Goal: Transaction & Acquisition: Purchase product/service

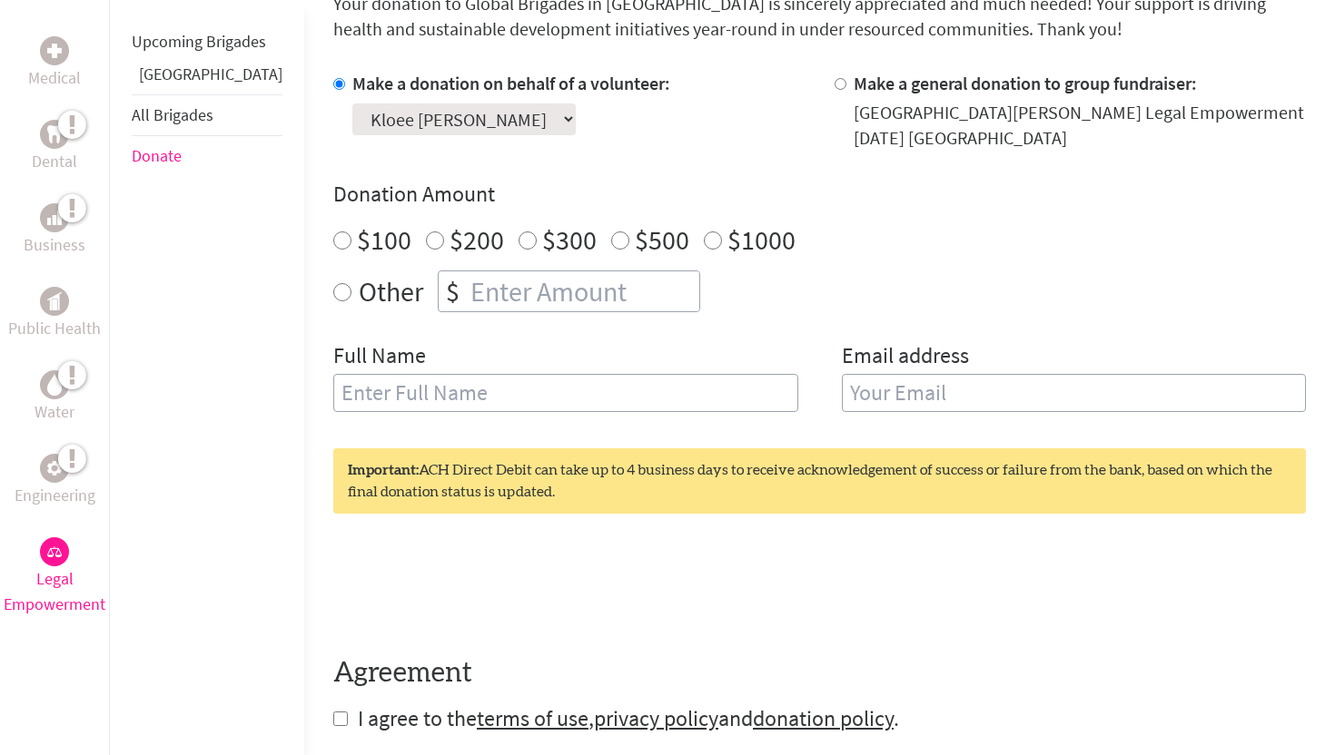
scroll to position [560, 0]
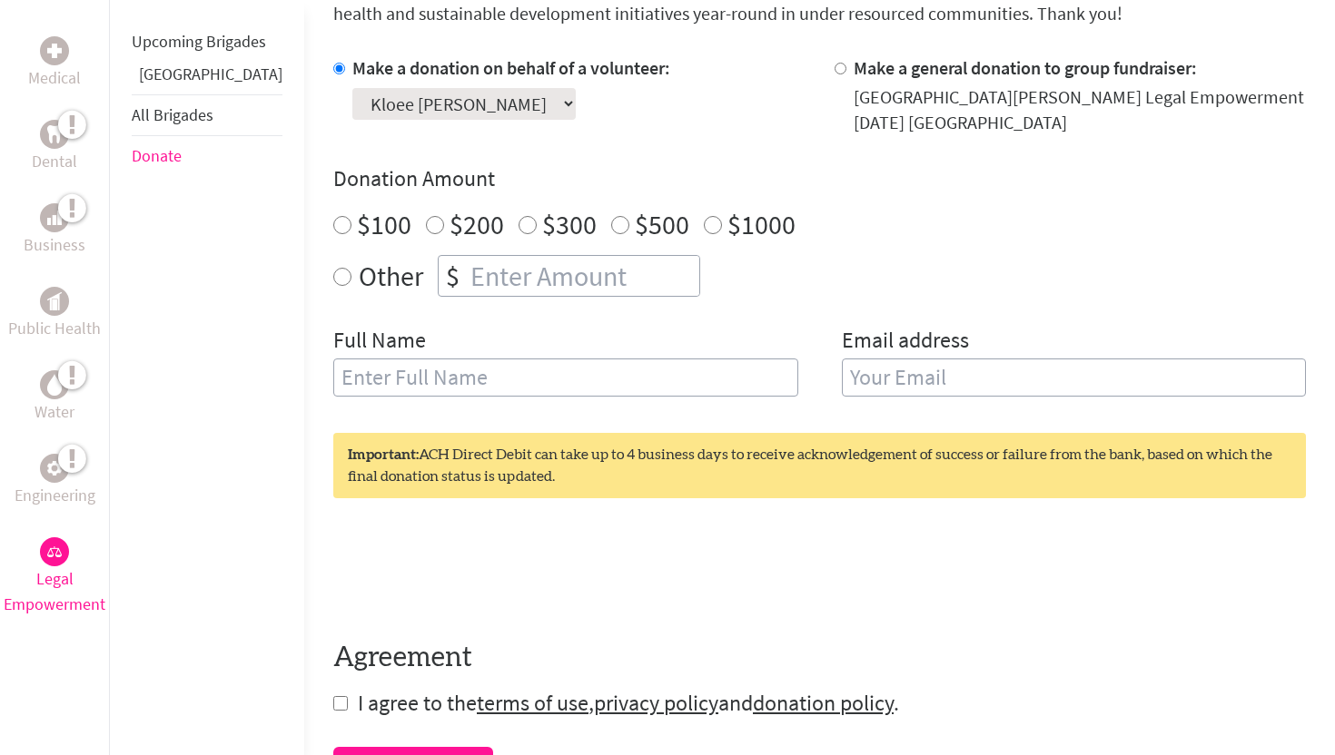
radio input "true"
click at [467, 286] on input "number" at bounding box center [583, 276] width 232 height 40
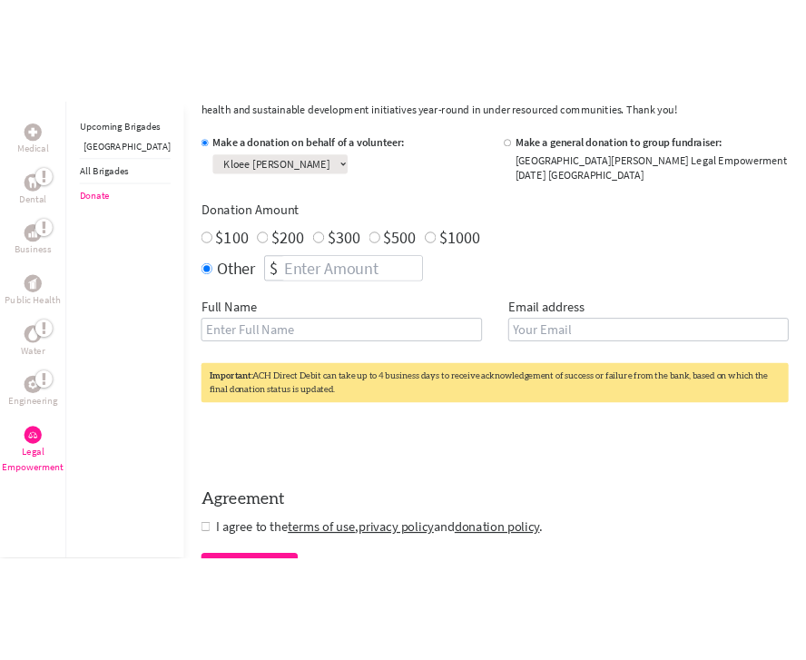
scroll to position [505, 0]
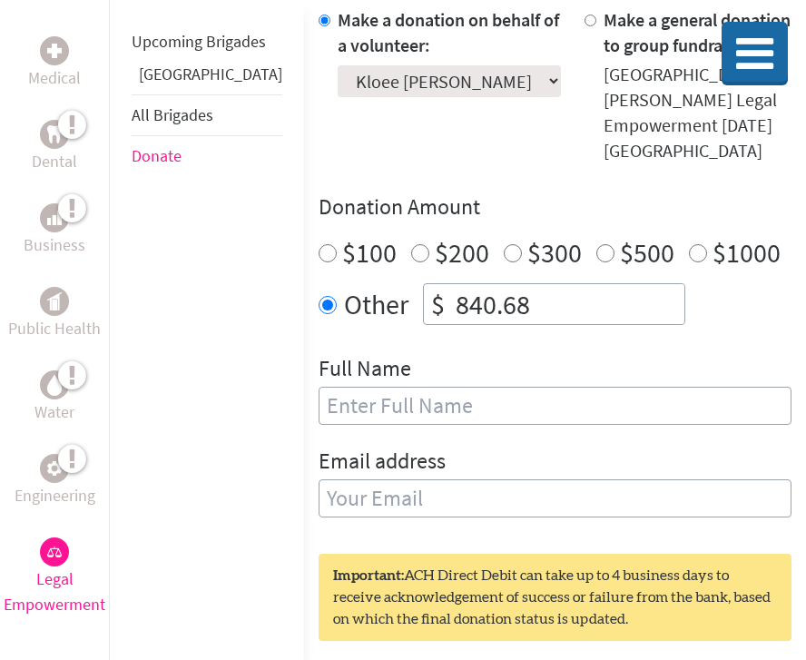
type input "840.68"
click at [413, 393] on input "text" at bounding box center [555, 406] width 473 height 38
type input "kloee [PERSON_NAME]"
type input "[EMAIL_ADDRESS][DOMAIN_NAME]"
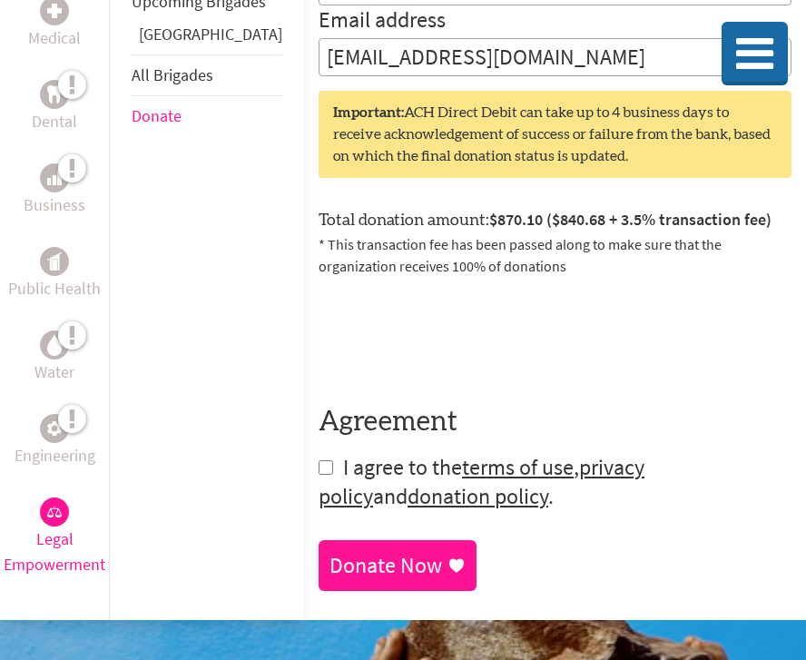
scroll to position [935, 0]
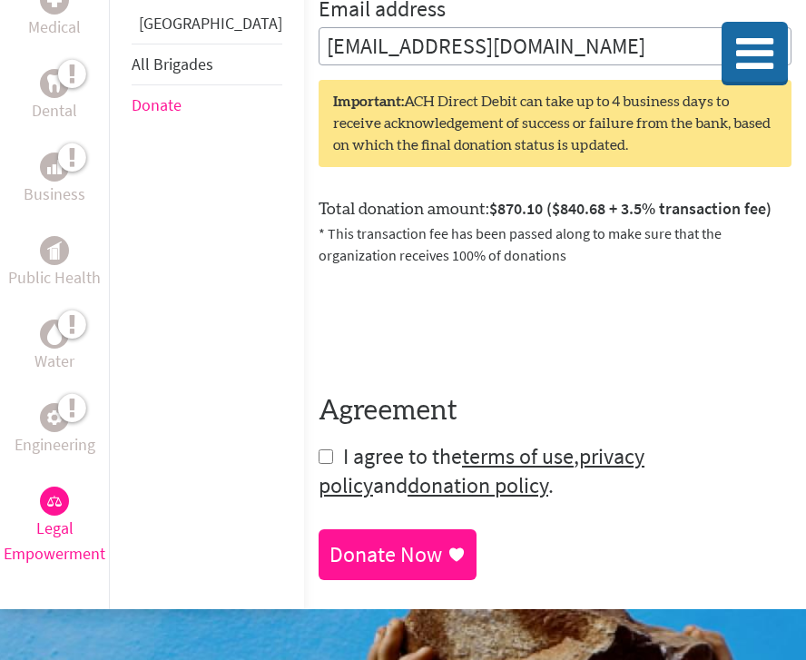
click at [319, 449] on input "checkbox" at bounding box center [326, 456] width 15 height 15
checkbox input "true"
click at [365, 542] on div "Donate Now" at bounding box center [398, 556] width 136 height 29
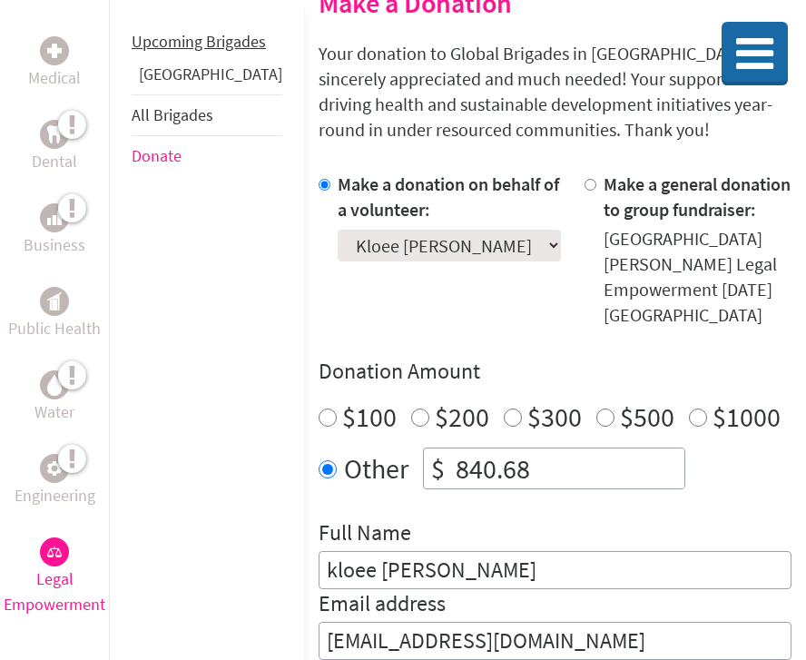
scroll to position [375, 0]
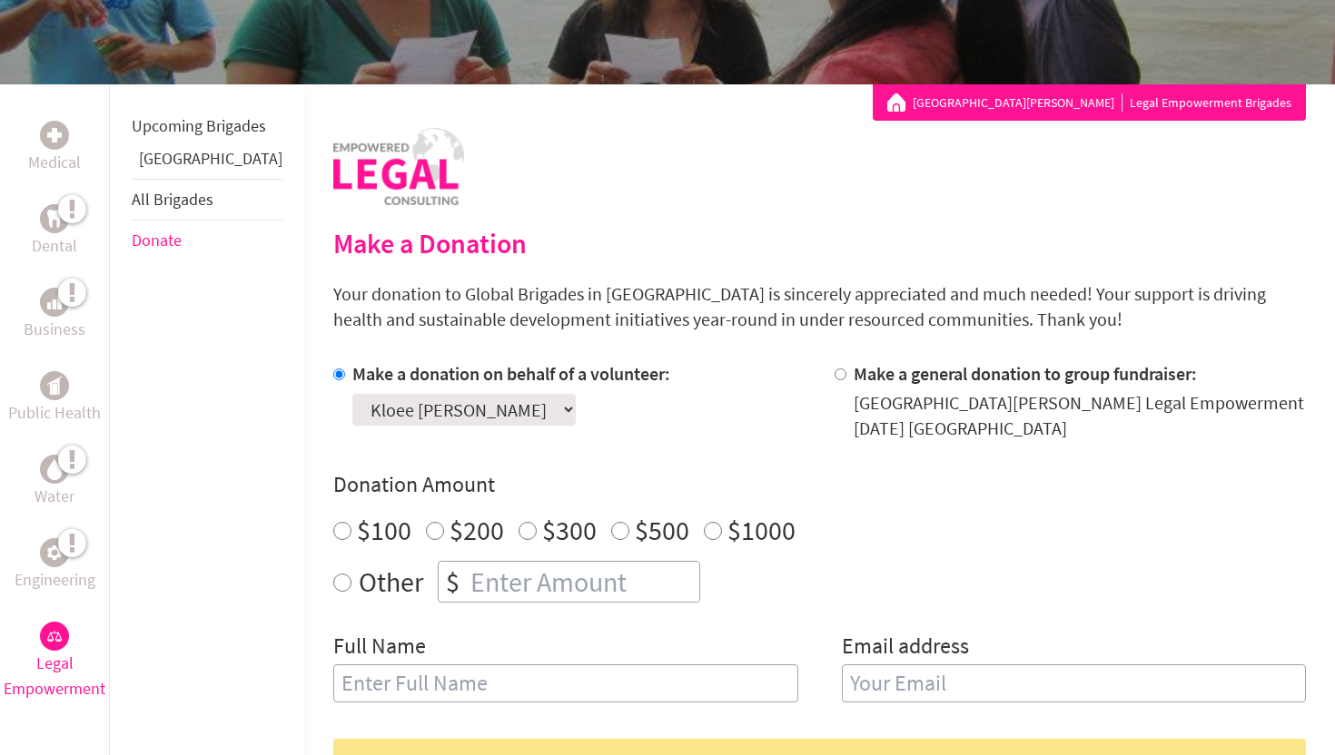
scroll to position [255, 0]
click at [333, 533] on input "$100" at bounding box center [342, 530] width 18 height 18
radio input "true"
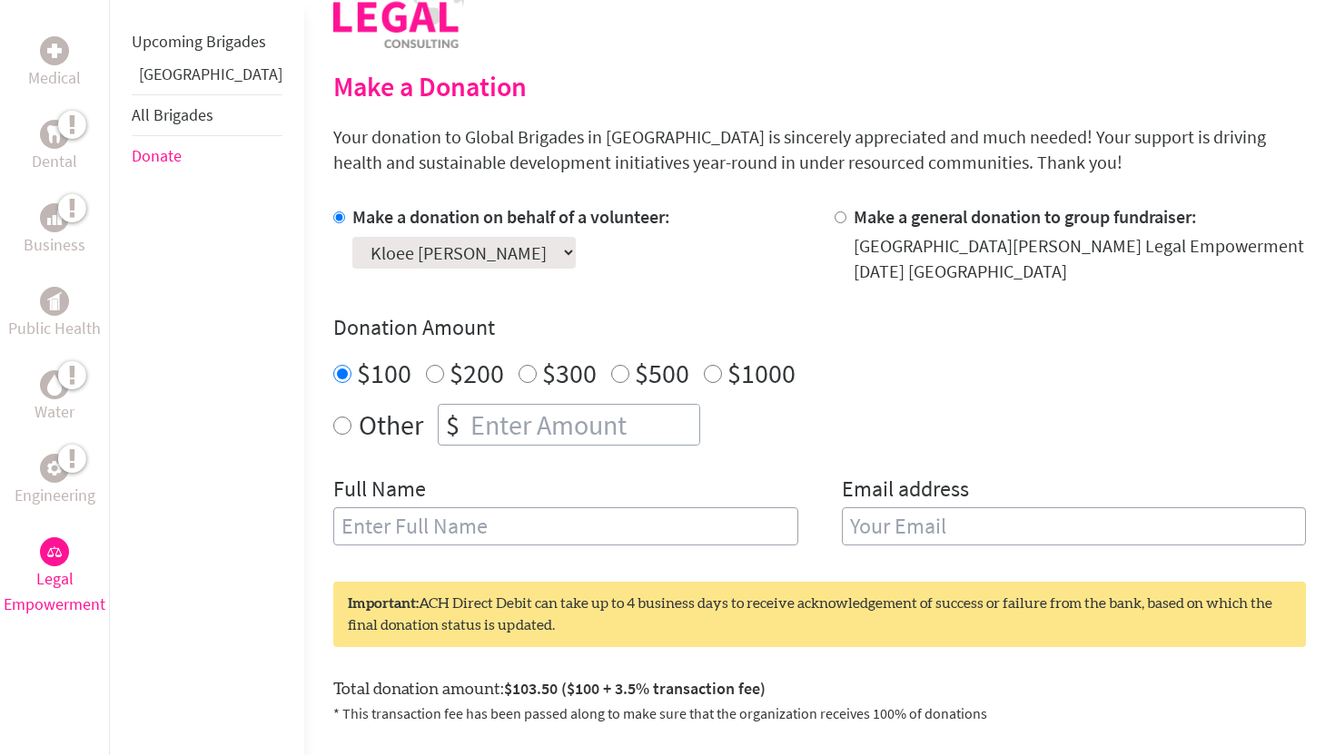
scroll to position [414, 0]
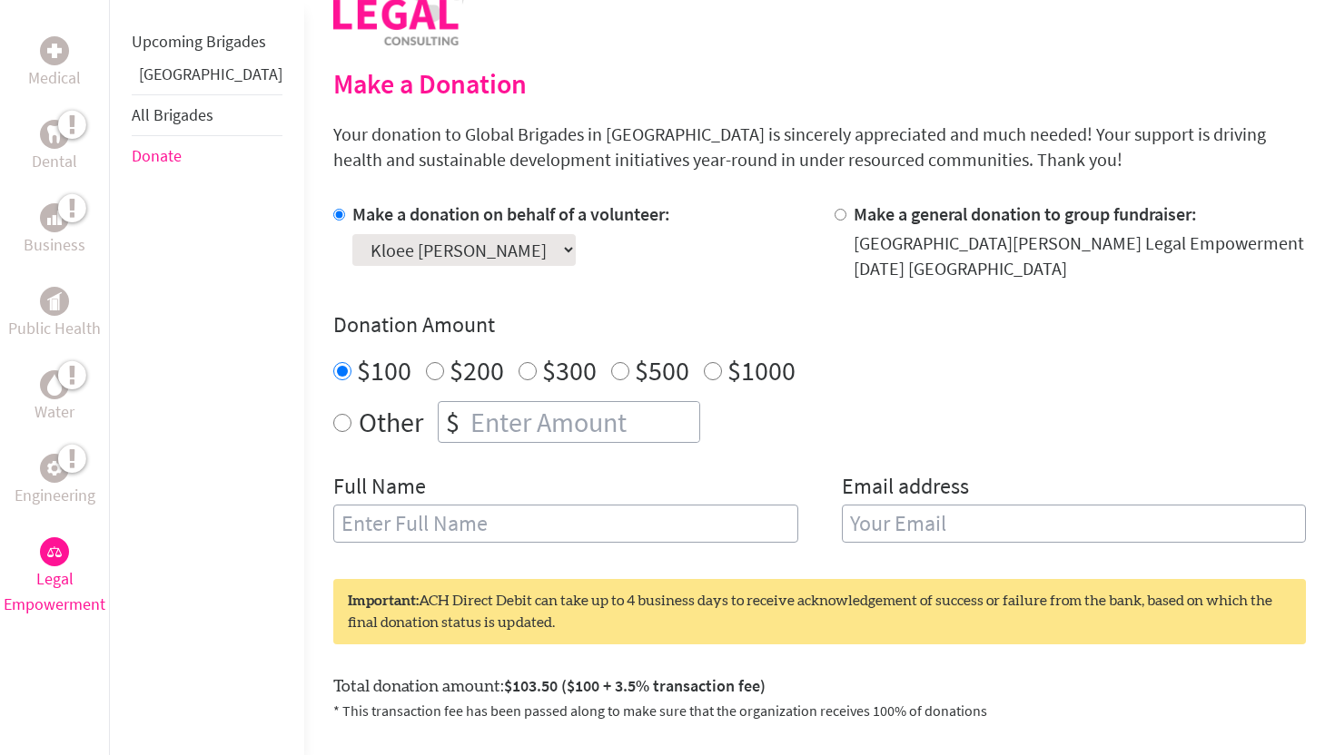
click at [513, 535] on input "text" at bounding box center [565, 524] width 465 height 38
type input "kloee [PERSON_NAME]"
type input "[EMAIL_ADDRESS][DOMAIN_NAME]"
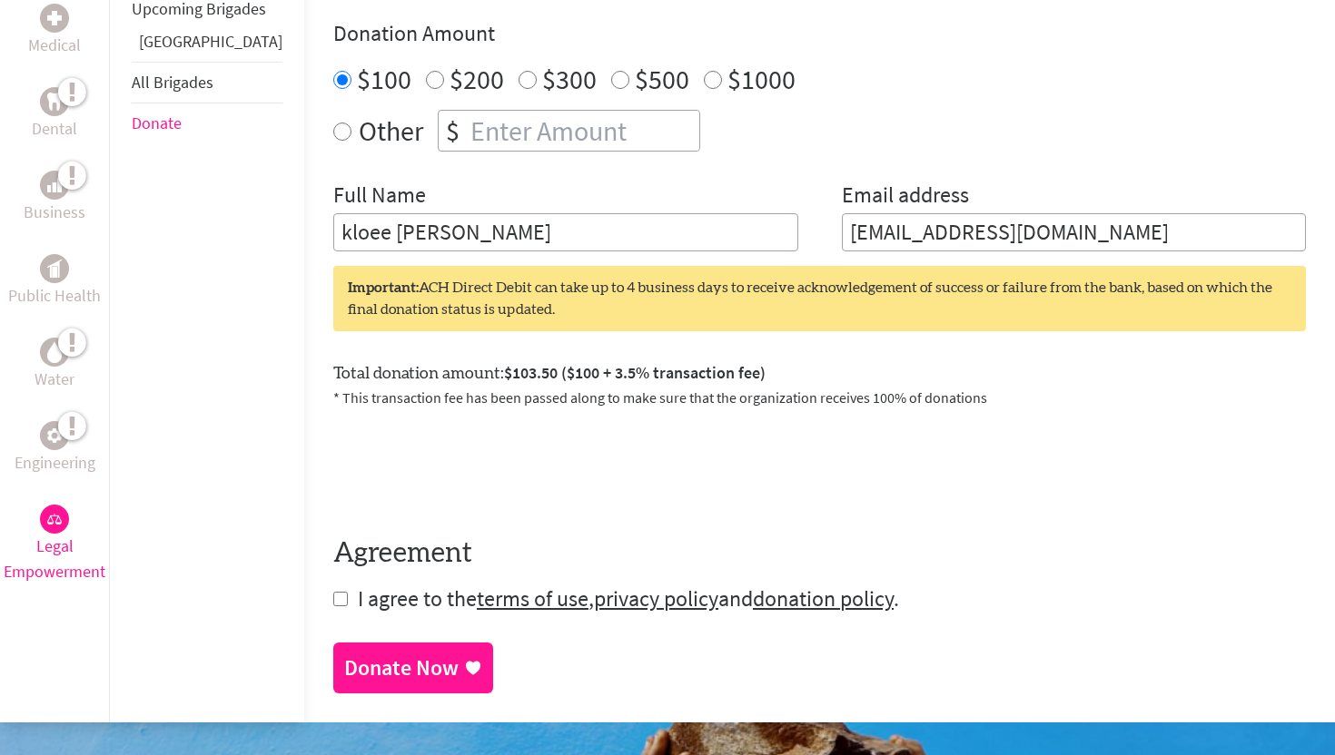
scroll to position [709, 0]
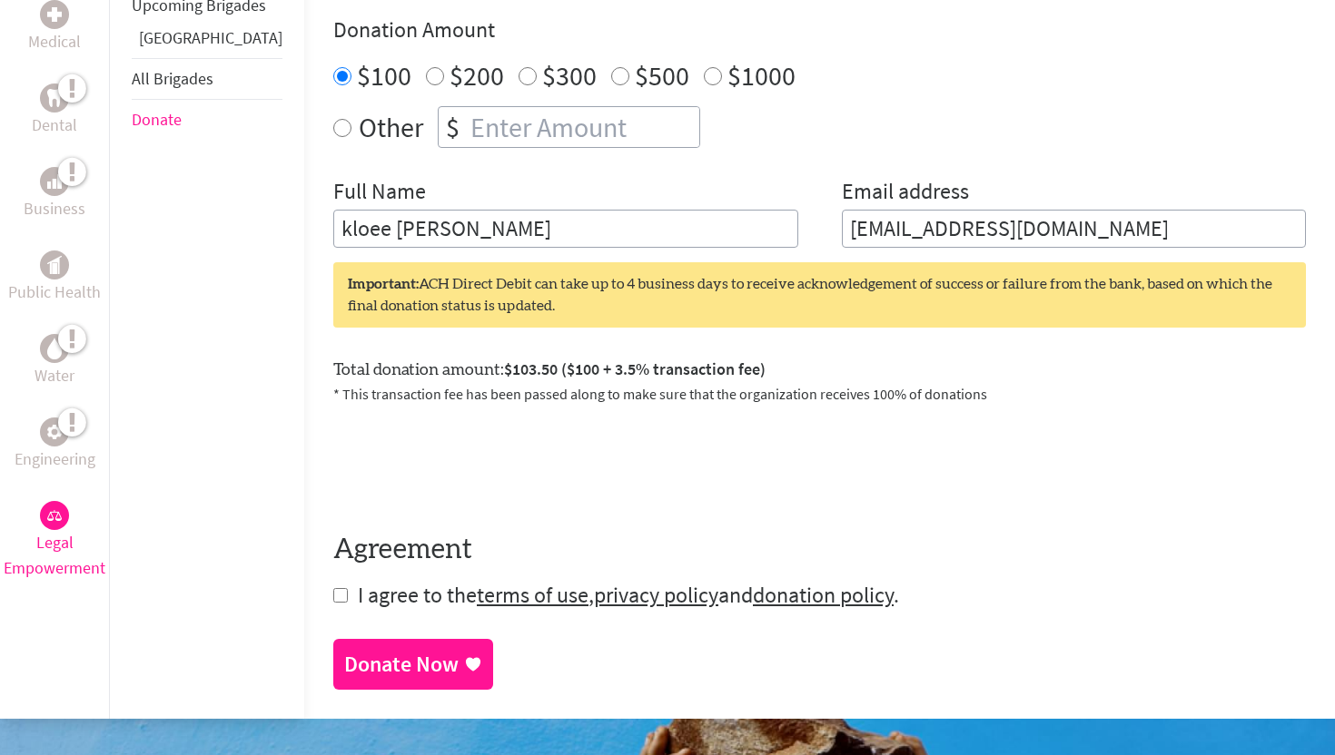
click at [333, 597] on input "checkbox" at bounding box center [340, 595] width 15 height 15
checkbox input "true"
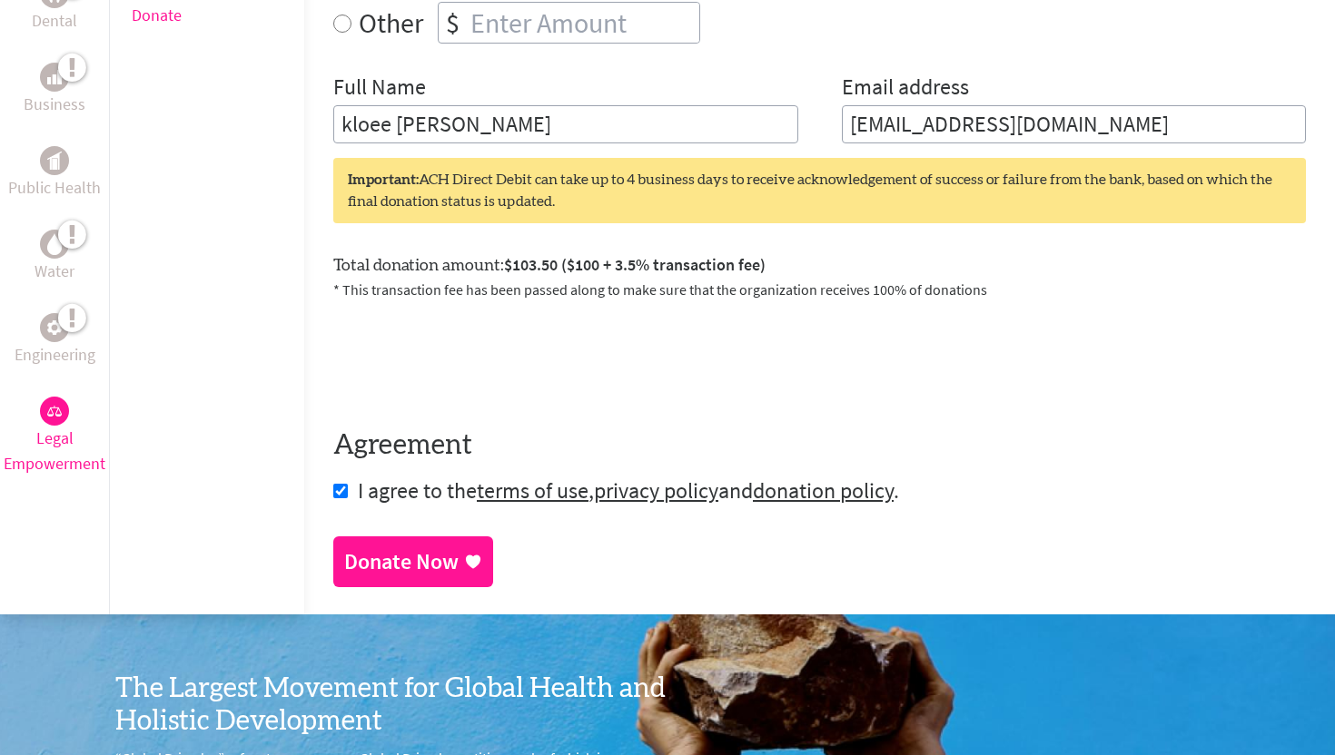
scroll to position [820, 0]
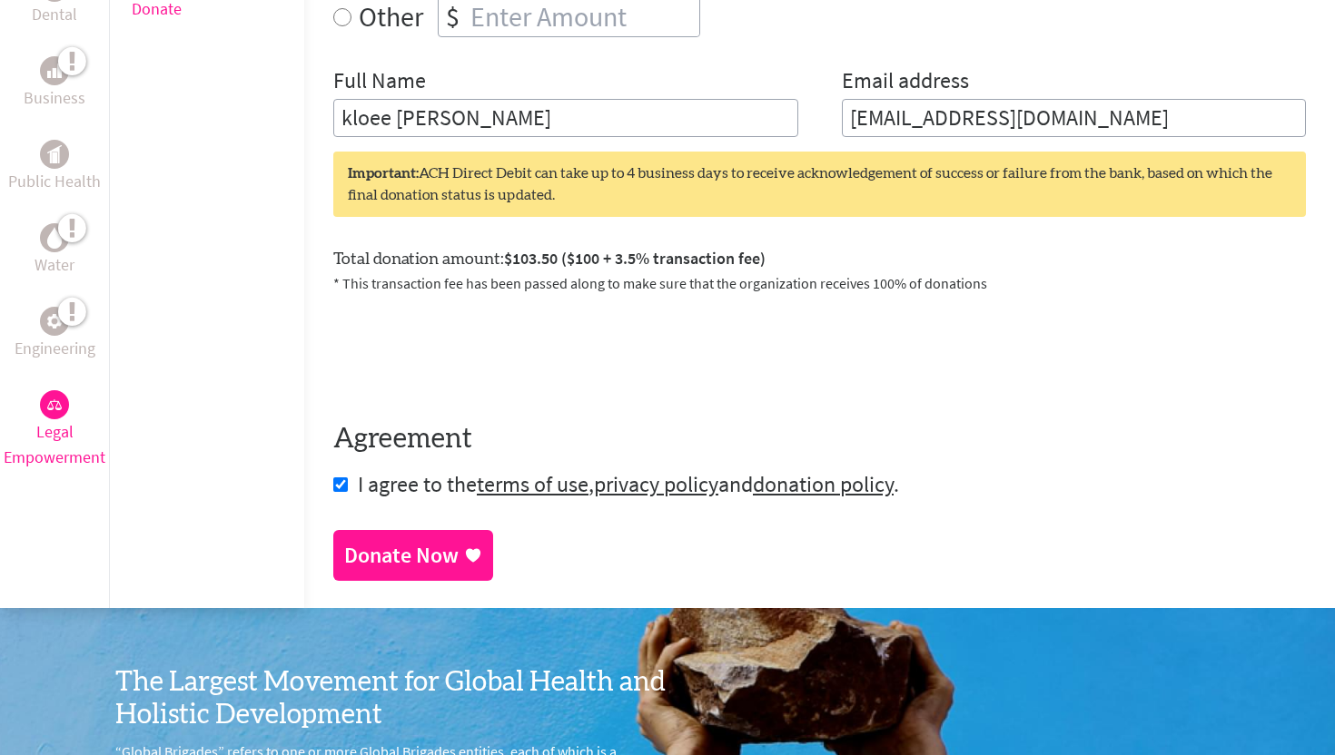
click at [408, 564] on div "Donate Now" at bounding box center [413, 555] width 138 height 29
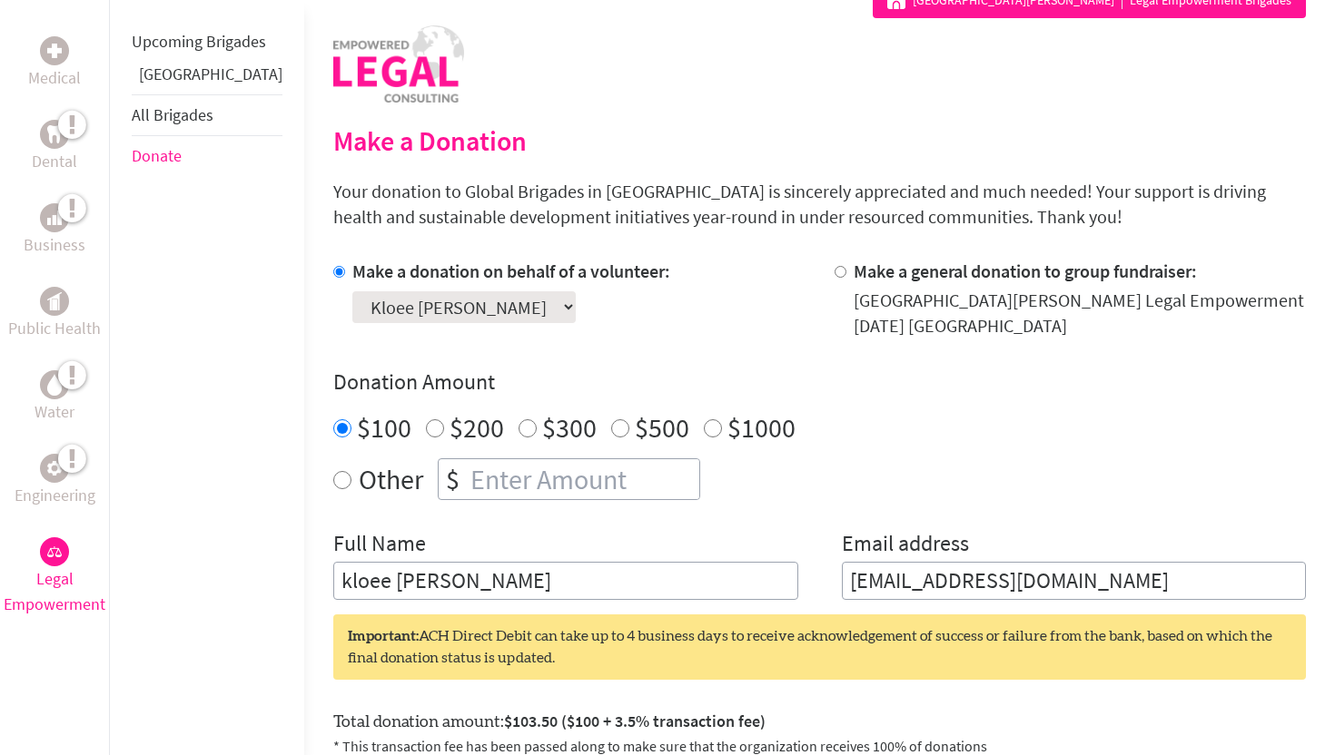
scroll to position [377, 0]
